Goal: Find contact information: Obtain details needed to contact an individual or organization

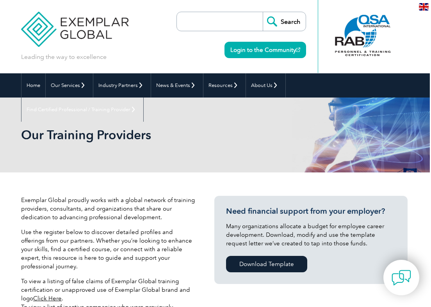
scroll to position [0, 1]
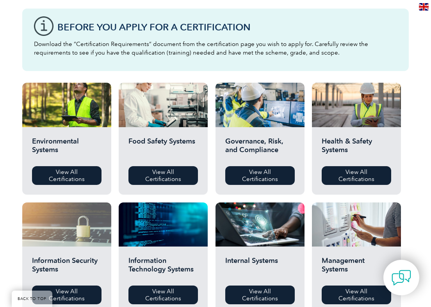
scroll to position [206, 0]
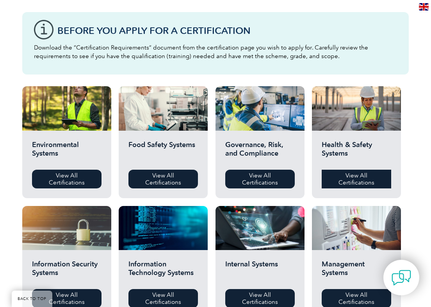
click at [352, 178] on link "View All Certifications" at bounding box center [356, 179] width 69 height 19
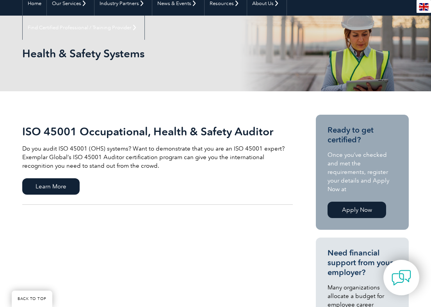
scroll to position [77, 0]
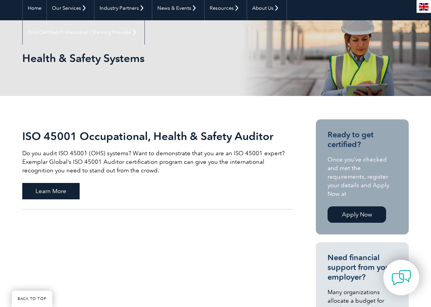
click at [54, 189] on span "Learn More" at bounding box center [50, 191] width 57 height 16
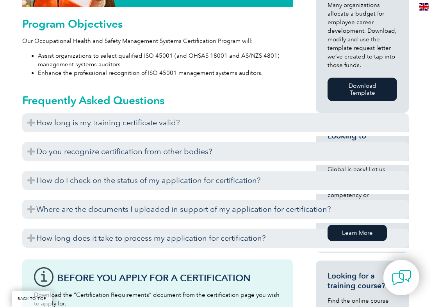
scroll to position [440, 0]
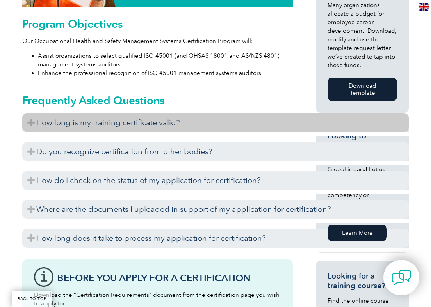
click at [56, 123] on h3 "How long is my training certificate valid?" at bounding box center [215, 122] width 386 height 19
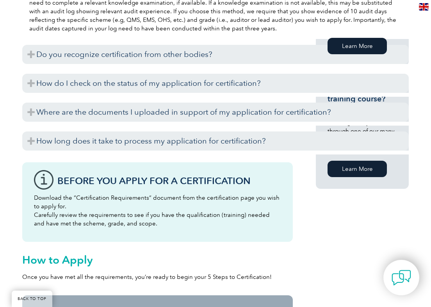
scroll to position [628, 0]
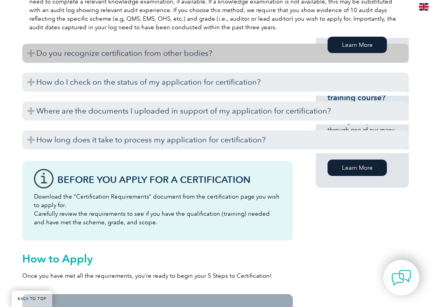
click at [36, 56] on h3 "Do you recognize certification from other bodies?" at bounding box center [215, 53] width 386 height 19
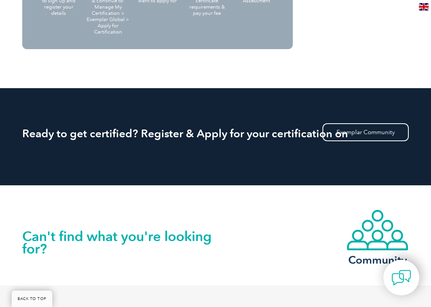
scroll to position [1101, 0]
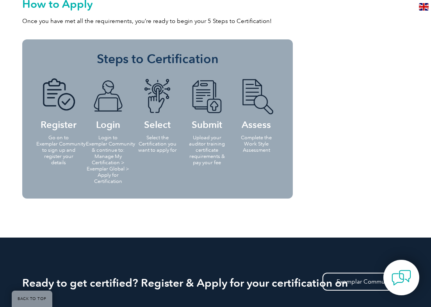
click at [157, 101] on img at bounding box center [157, 96] width 43 height 36
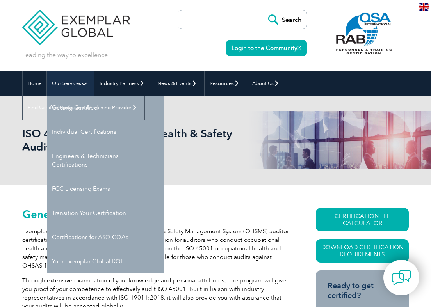
scroll to position [17, 0]
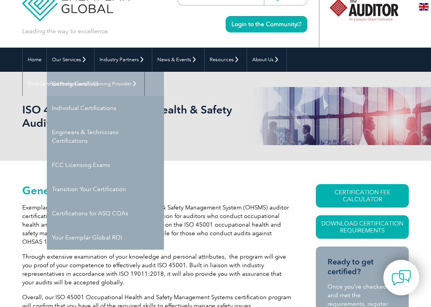
click at [78, 92] on link "Getting Certified" at bounding box center [105, 84] width 117 height 24
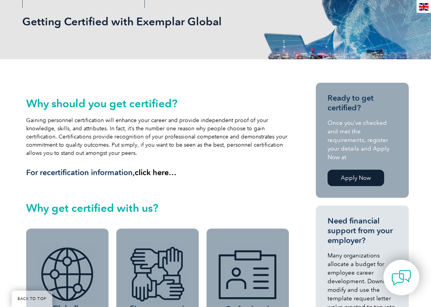
scroll to position [119, 0]
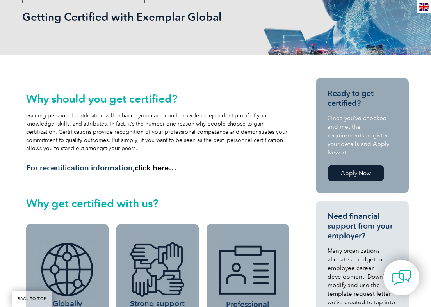
click at [356, 165] on link "Apply Now" at bounding box center [355, 173] width 57 height 16
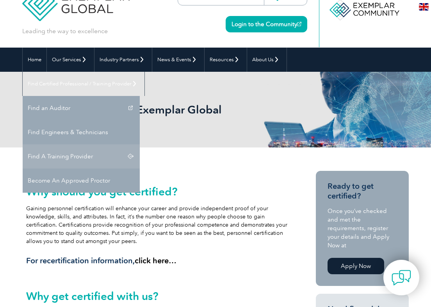
scroll to position [26, 0]
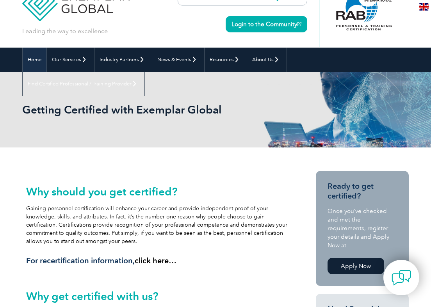
click at [29, 59] on link "Home" at bounding box center [35, 60] width 24 height 24
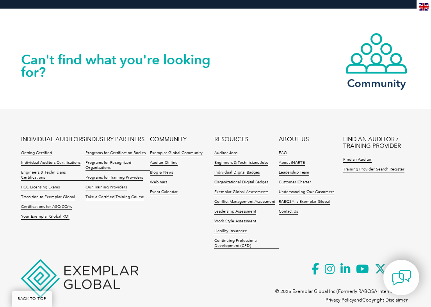
scroll to position [1778, 1]
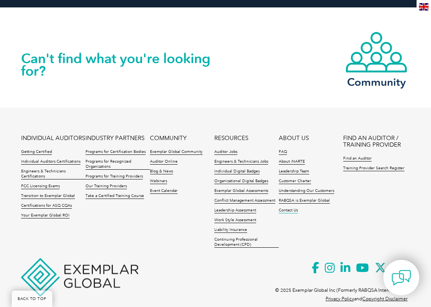
click at [290, 208] on link "Contact Us" at bounding box center [288, 210] width 19 height 5
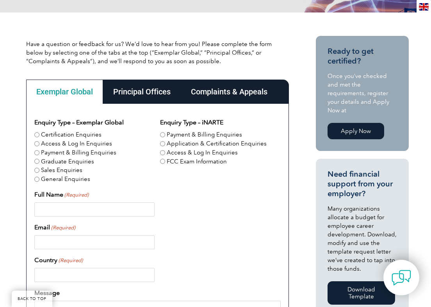
scroll to position [147, 0]
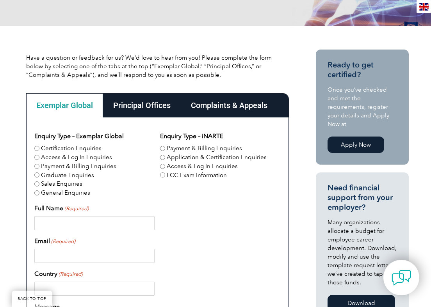
click at [144, 108] on div "Principal Offices" at bounding box center [142, 105] width 78 height 24
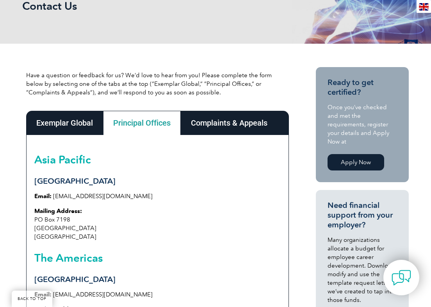
scroll to position [129, 0]
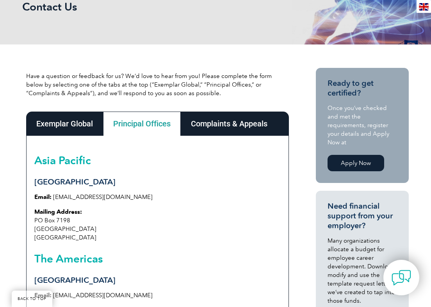
click at [232, 128] on div "Complaints & Appeals" at bounding box center [229, 124] width 97 height 24
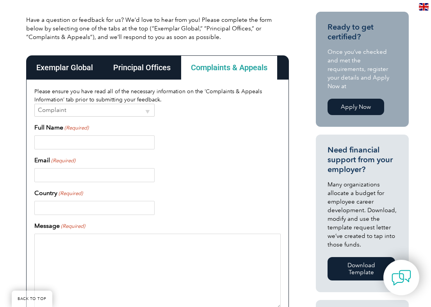
scroll to position [188, 0]
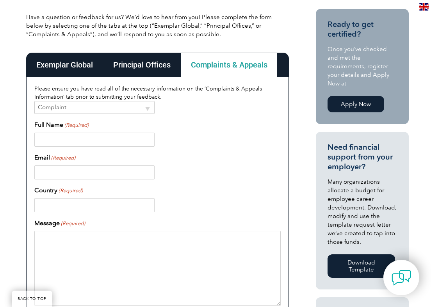
click at [63, 68] on div "Exemplar Global" at bounding box center [64, 65] width 77 height 24
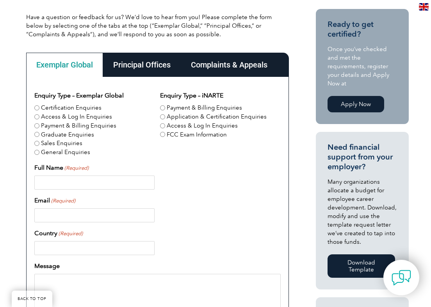
scroll to position [210, 0]
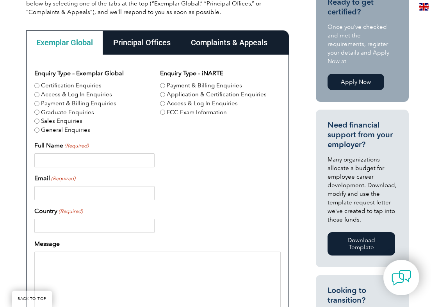
click at [142, 45] on div "Principal Offices" at bounding box center [142, 42] width 78 height 24
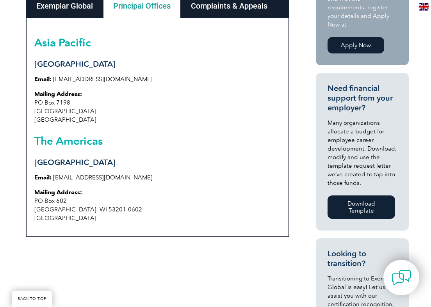
scroll to position [249, 0]
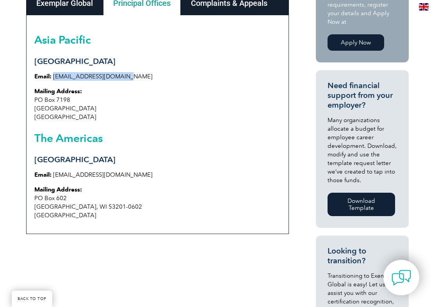
drag, startPoint x: 122, startPoint y: 76, endPoint x: 53, endPoint y: 75, distance: 68.3
click at [53, 75] on p "Email: info@exemplarglobal.org" at bounding box center [157, 76] width 246 height 9
copy p "info@exemplarglobal.org"
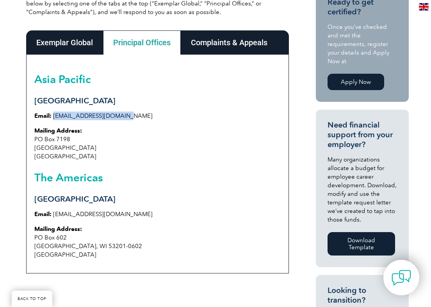
scroll to position [207, 0]
